Goal: Find specific page/section: Find specific page/section

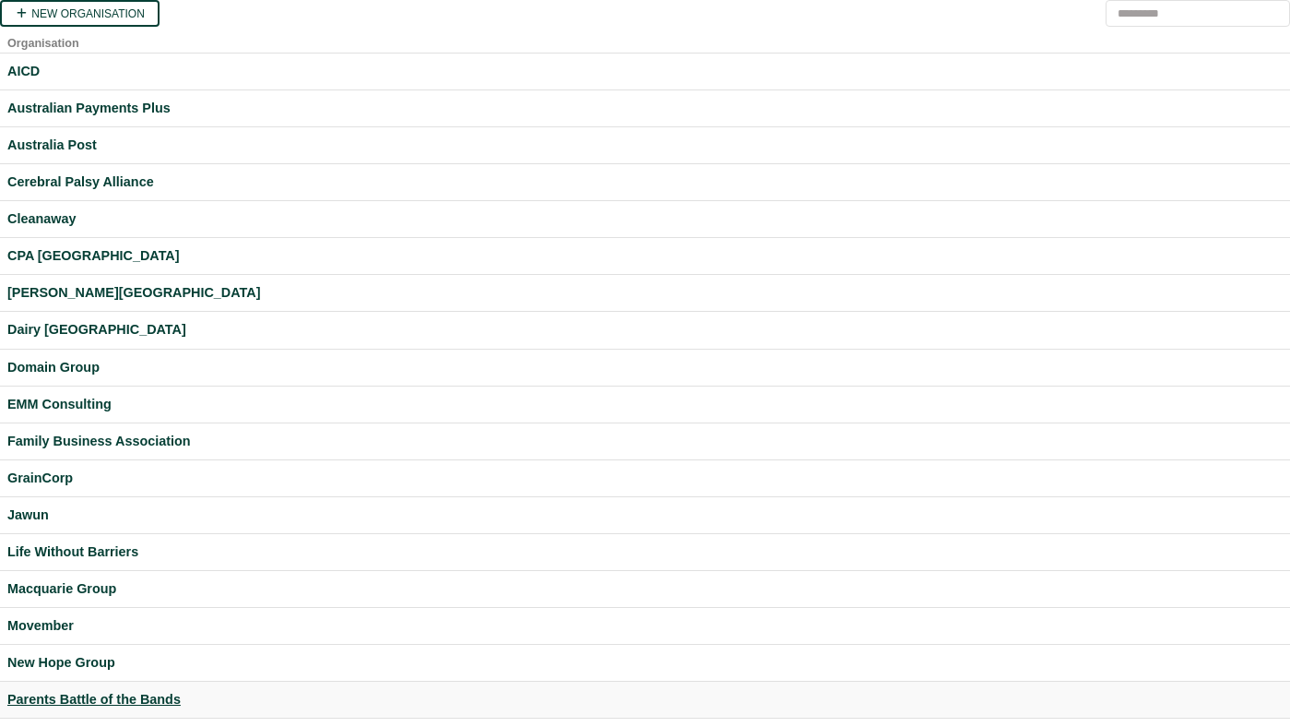
click at [85, 697] on div "Parents Battle of the Bands" at bounding box center [644, 699] width 1275 height 21
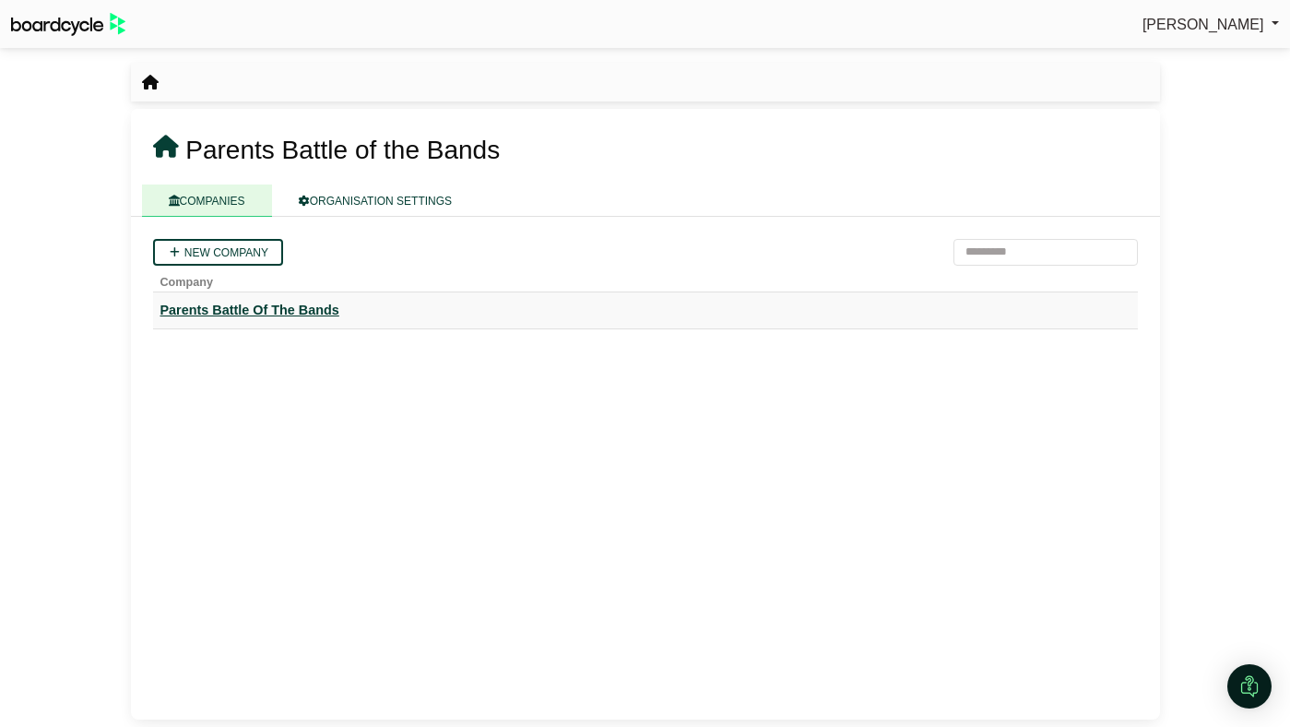
click at [298, 310] on div "Parents Battle Of The Bands" at bounding box center [645, 310] width 970 height 21
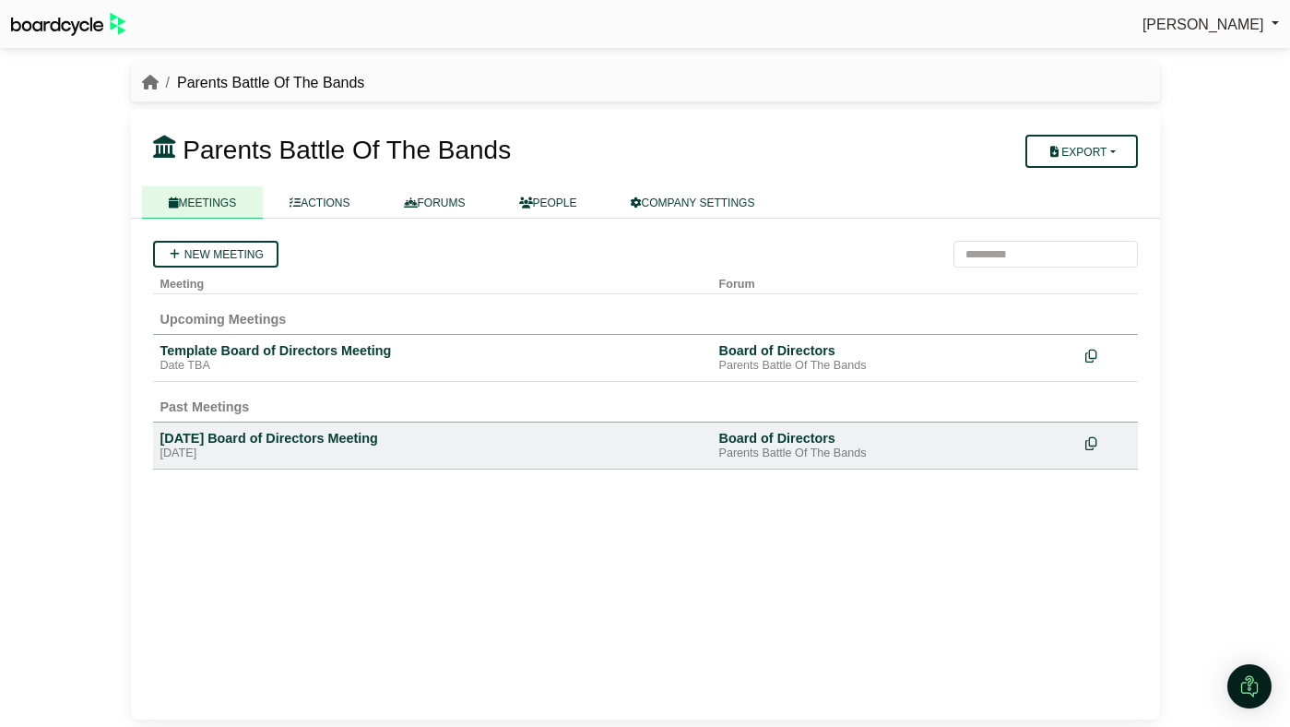
click at [265, 423] on td "[DATE] Board of Directors Meeting [DATE]" at bounding box center [432, 445] width 559 height 47
click at [260, 438] on div "May 2025 Board of Directors Meeting" at bounding box center [432, 438] width 544 height 17
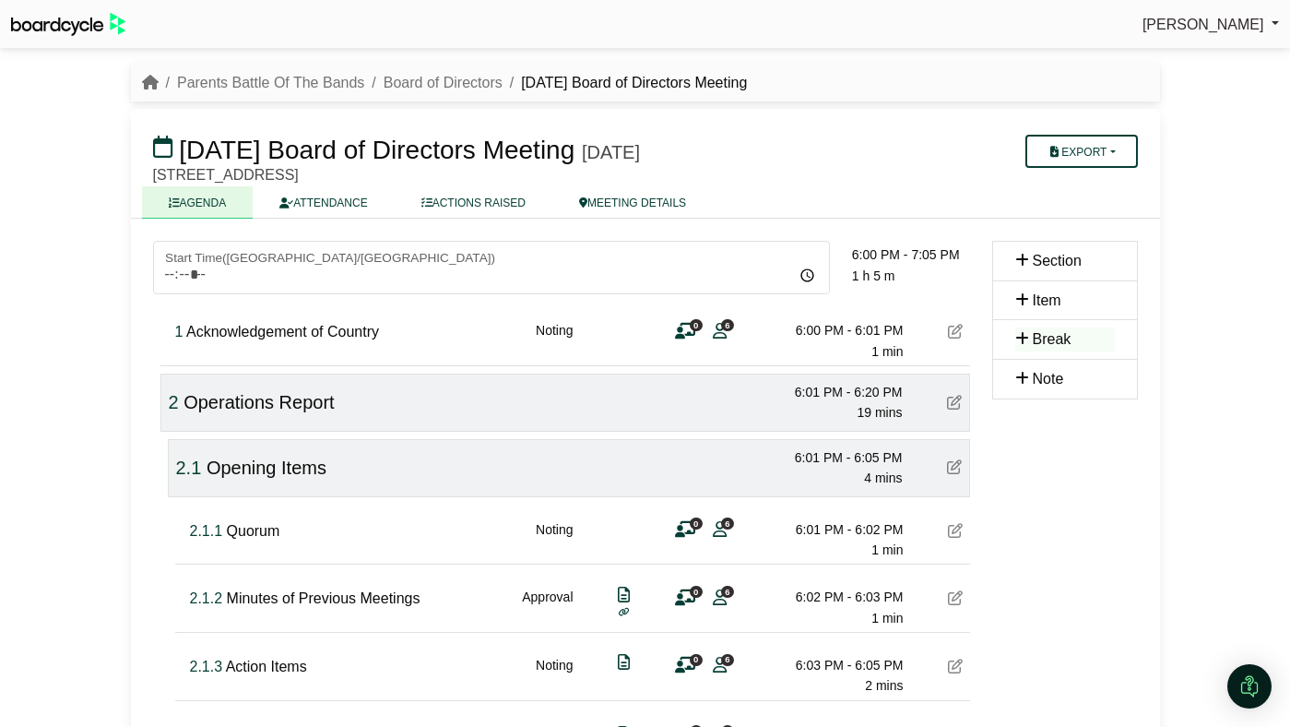
click at [1058, 336] on span "Break" at bounding box center [1052, 339] width 39 height 16
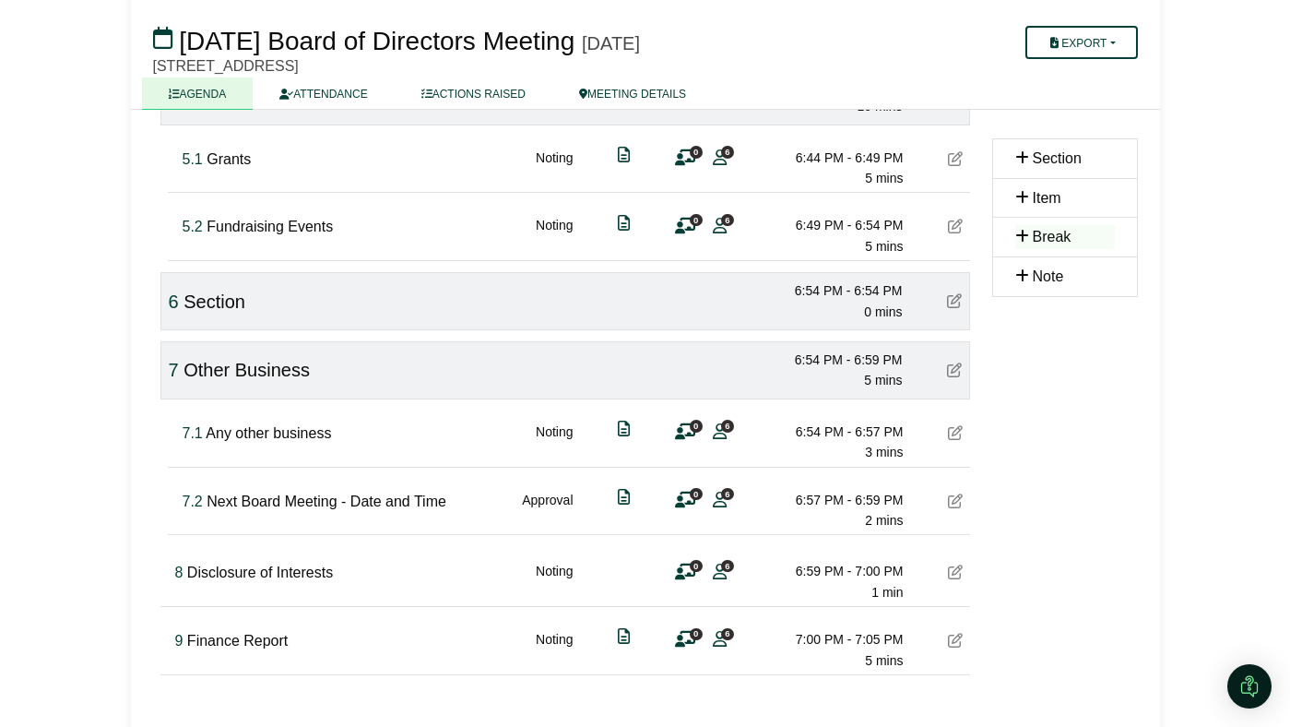
scroll to position [1311, 0]
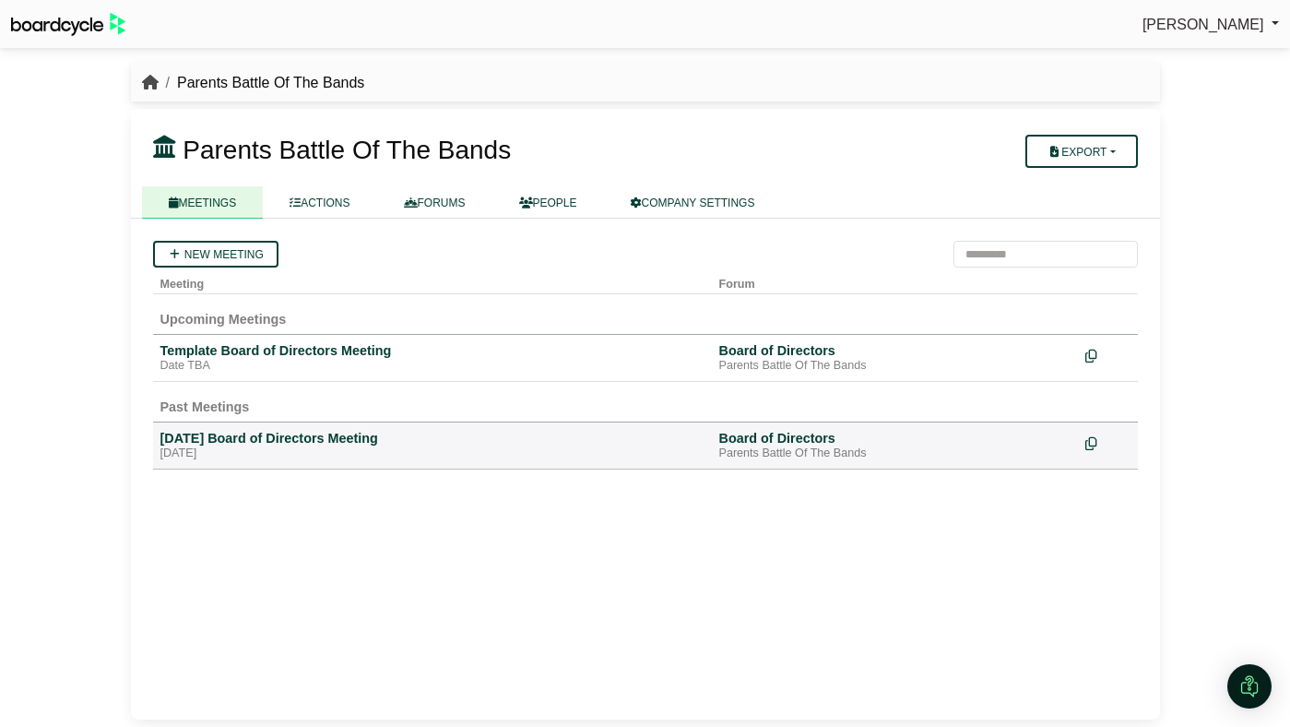
click at [151, 78] on icon "breadcrumb" at bounding box center [150, 82] width 17 height 15
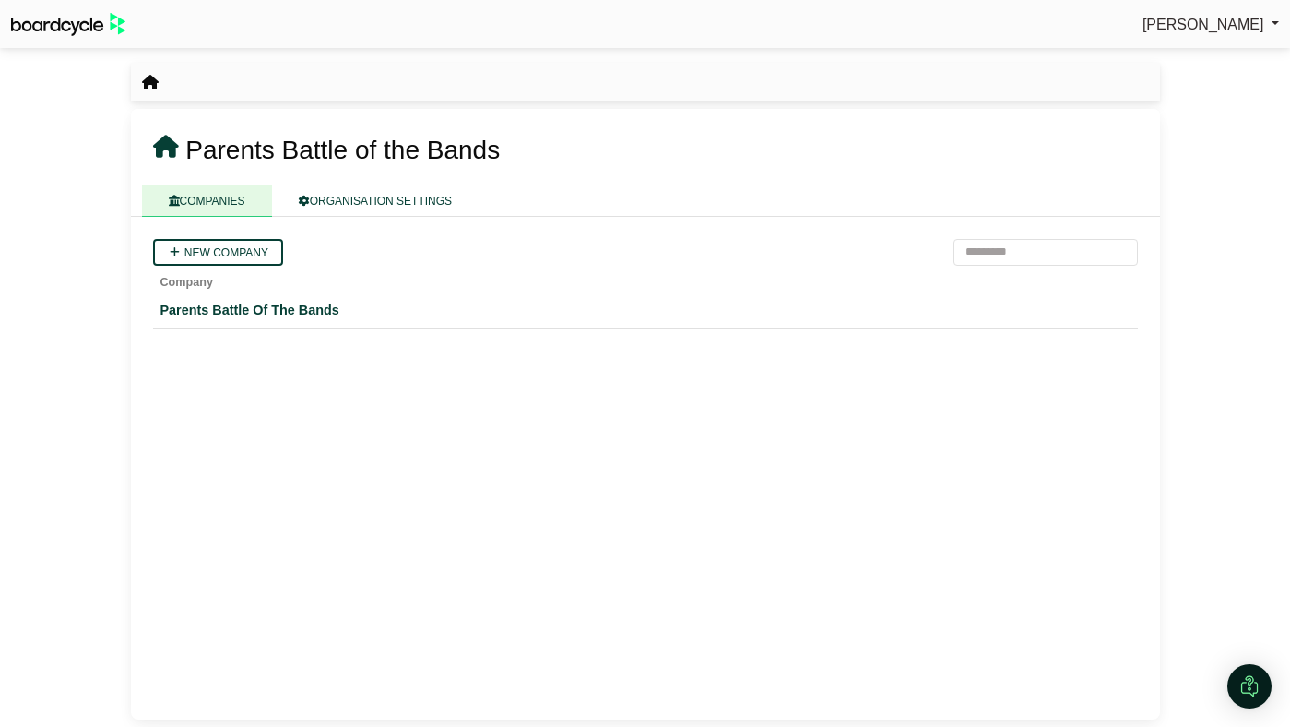
click at [97, 24] on img at bounding box center [68, 24] width 114 height 23
